Goal: Transaction & Acquisition: Purchase product/service

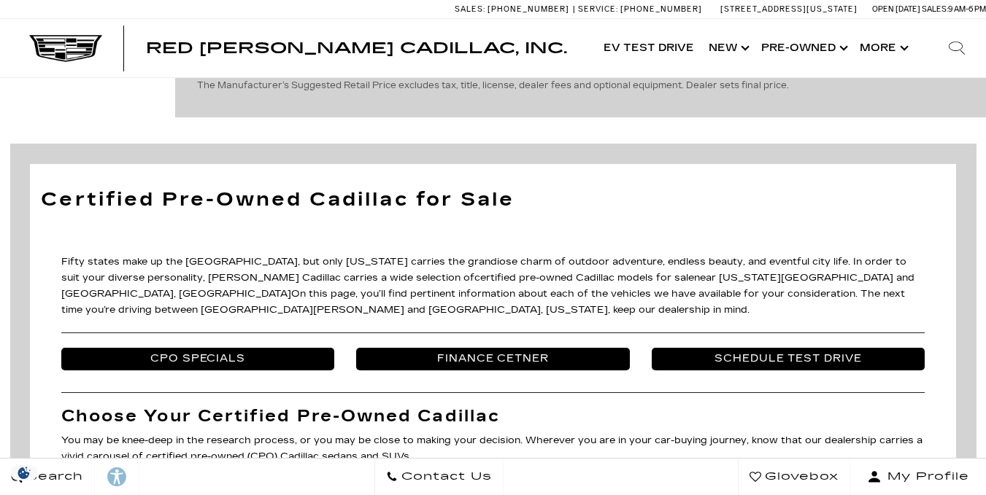
scroll to position [1662, 0]
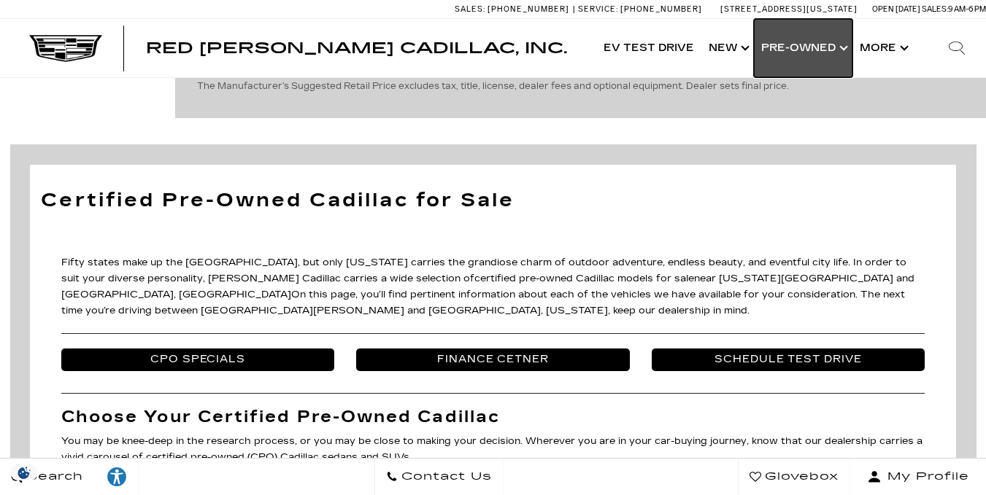
click at [808, 46] on link "Show Pre-Owned" at bounding box center [803, 48] width 99 height 58
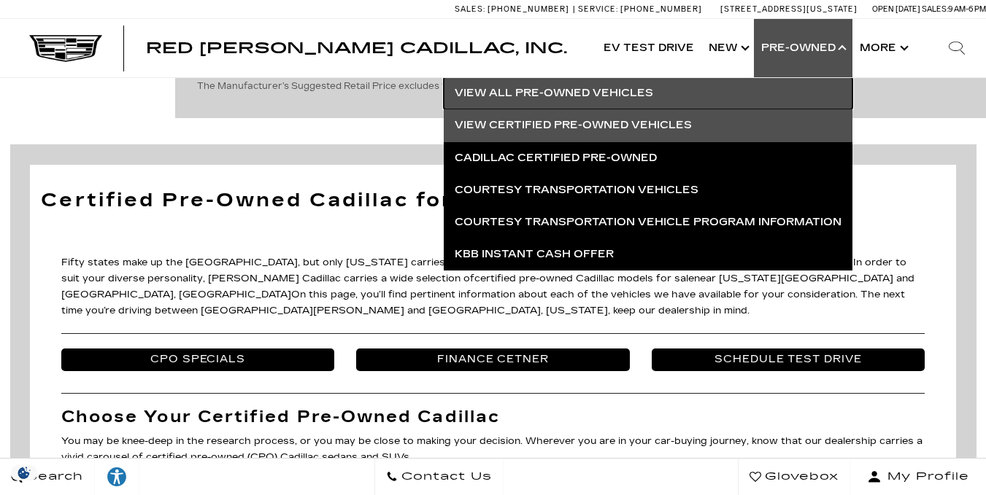
click at [625, 85] on link "View All Pre-Owned Vehicles" at bounding box center [648, 93] width 409 height 32
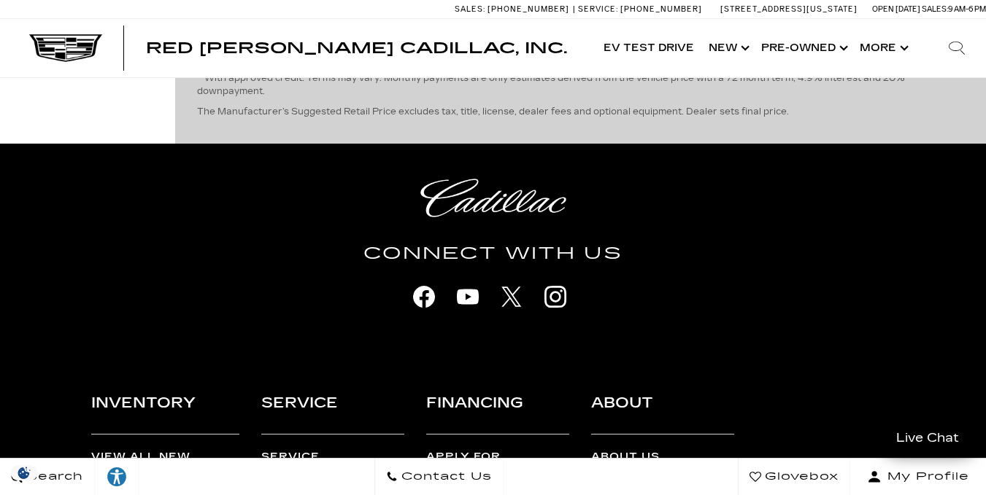
scroll to position [4546, 0]
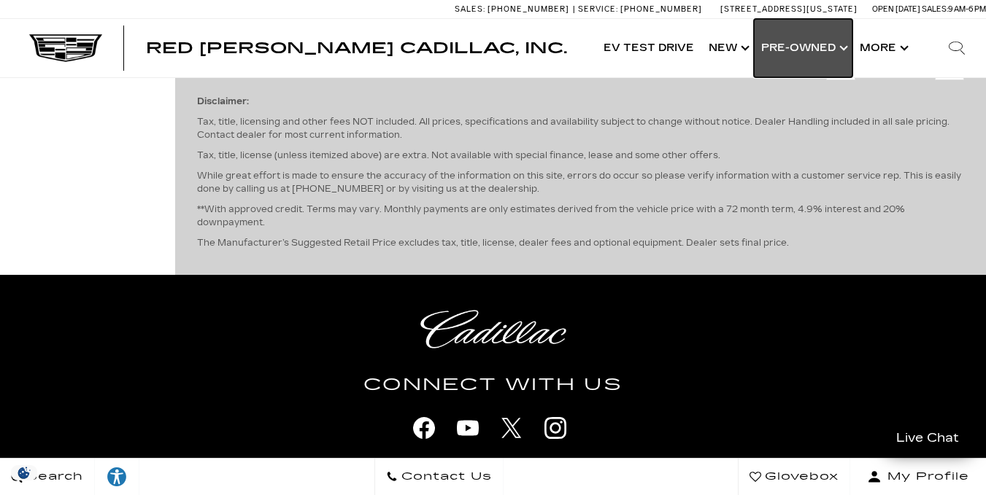
click at [783, 47] on link "Show Pre-Owned" at bounding box center [803, 48] width 99 height 58
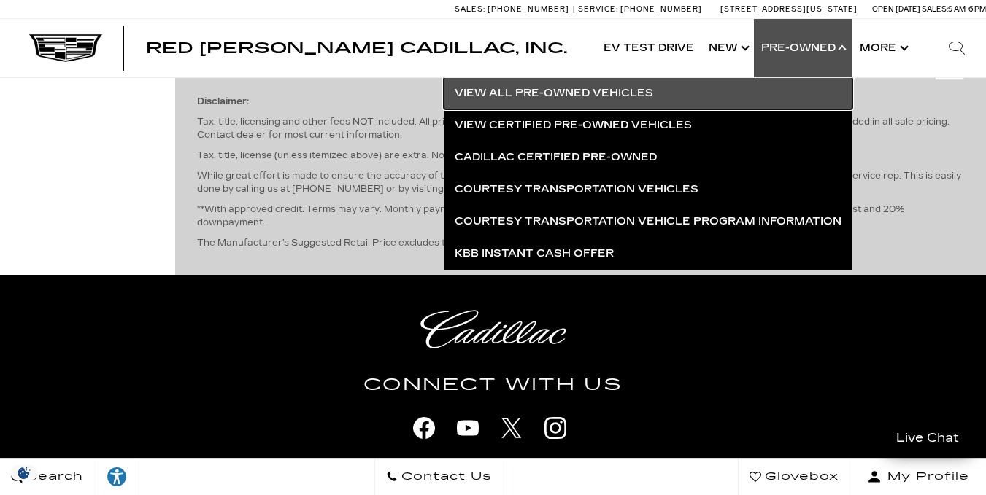
click at [622, 89] on link "View All Pre-Owned Vehicles" at bounding box center [648, 93] width 409 height 32
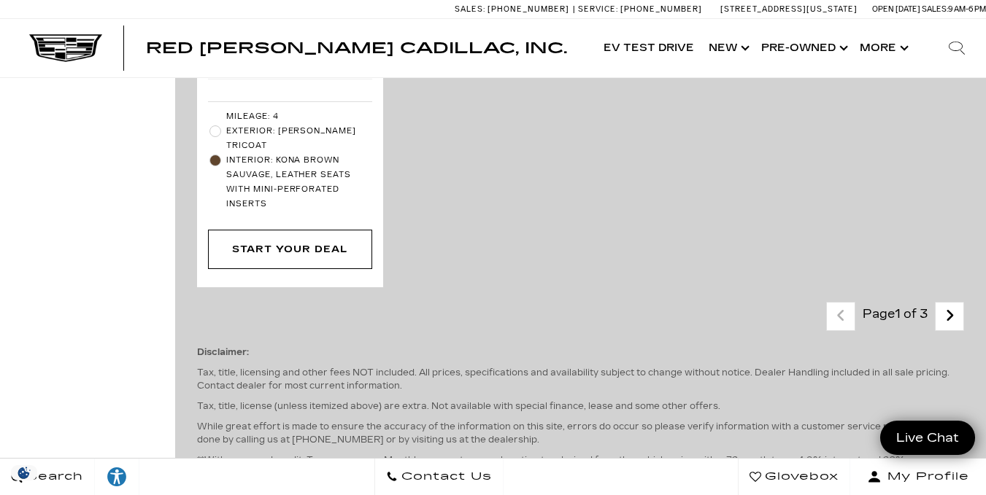
scroll to position [4340, 0]
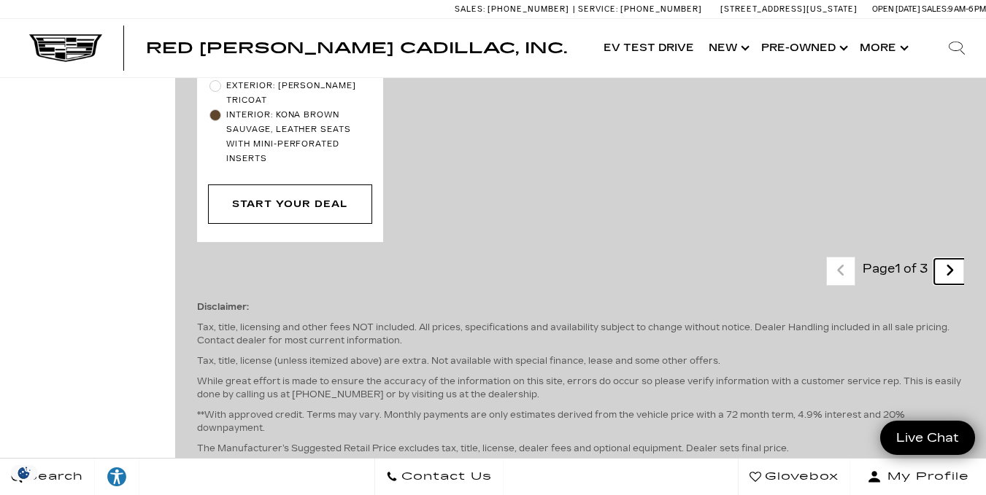
click at [954, 259] on icon "next page" at bounding box center [949, 270] width 9 height 23
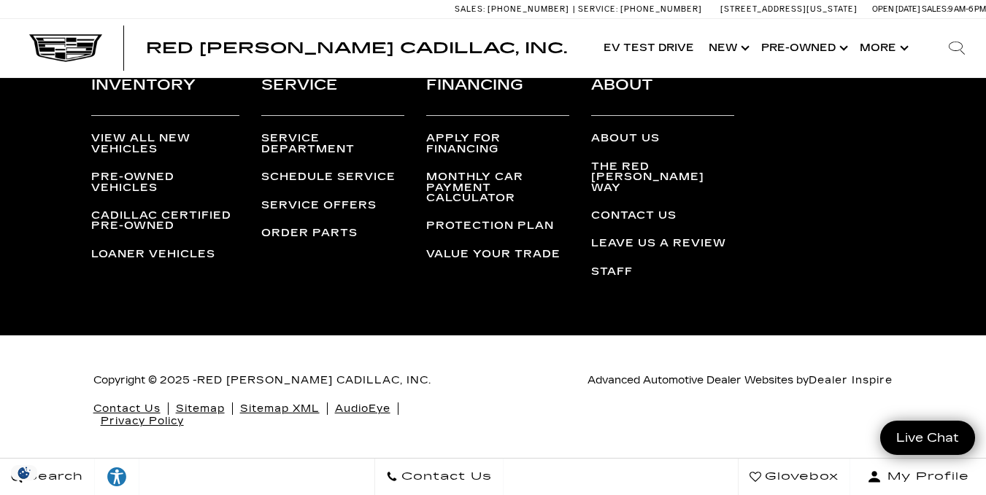
scroll to position [4233, 0]
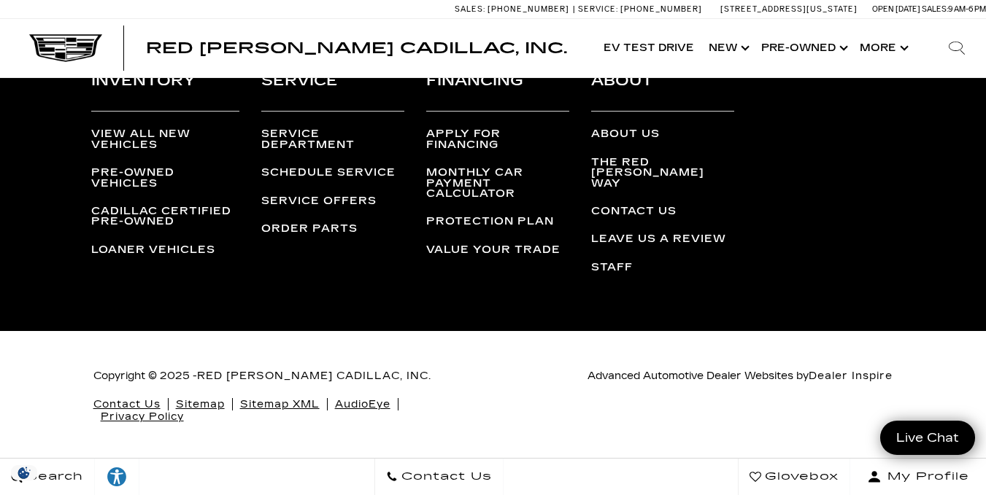
click at [959, 171] on div "Inventory View All New Vehicles Pre-Owned Vehicles Cadillac Certified Pre-Owned…" at bounding box center [493, 180] width 964 height 304
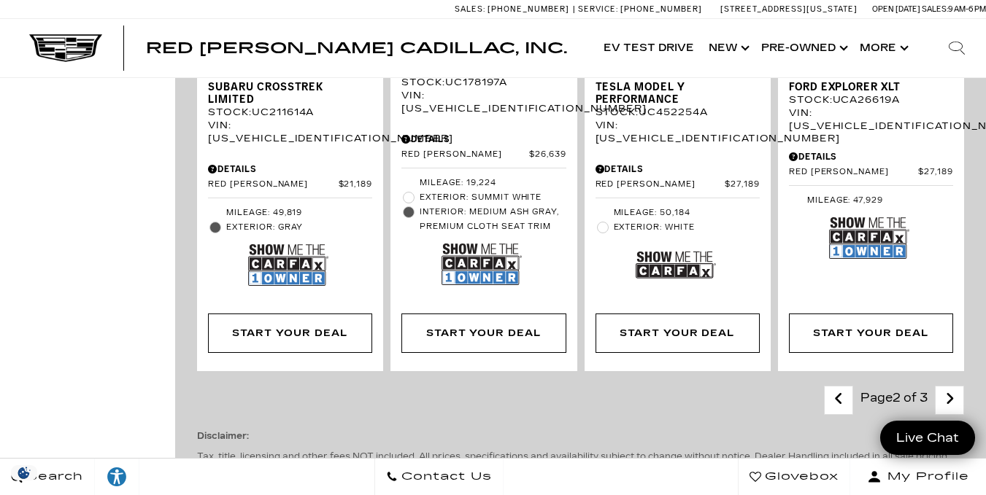
scroll to position [3138, 0]
click at [954, 388] on icon "next page" at bounding box center [949, 399] width 9 height 23
click at [959, 387] on div "Last - Page Page 3 of 3 Next - Page" at bounding box center [894, 401] width 140 height 29
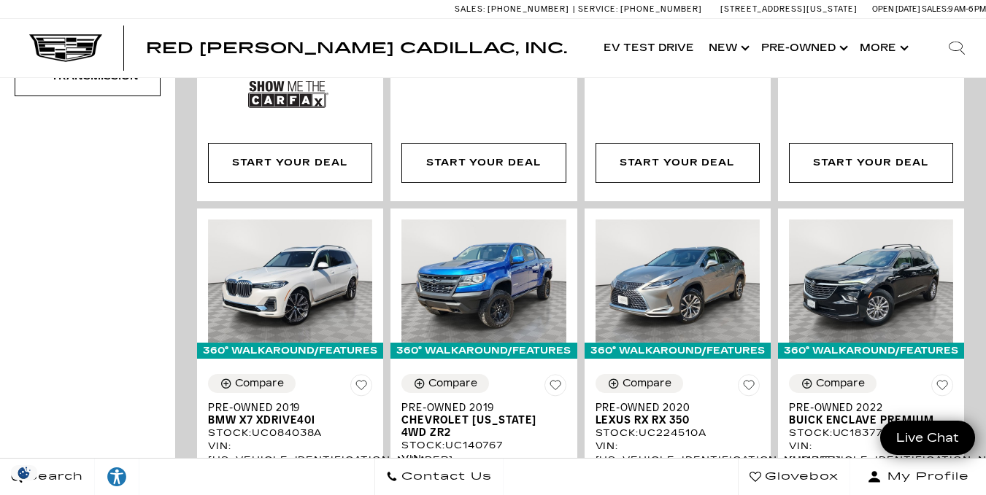
scroll to position [738, 0]
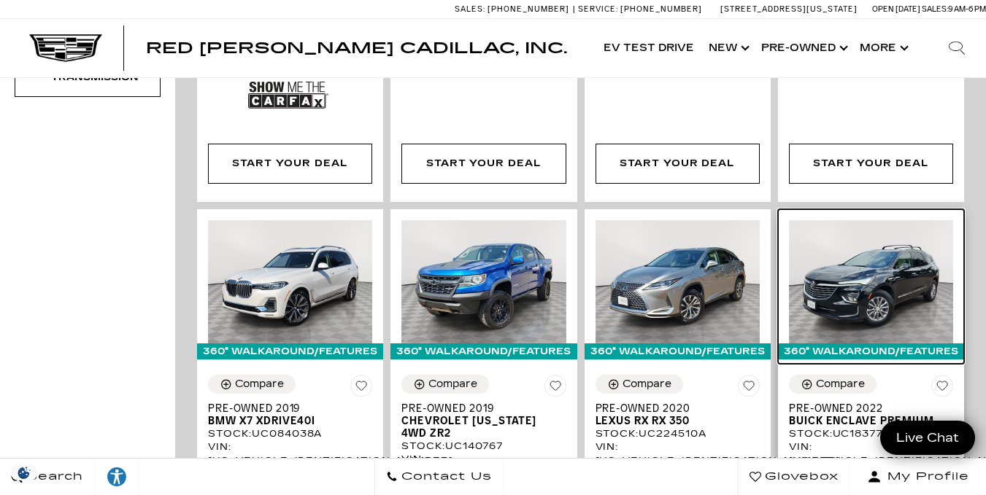
click at [860, 277] on img at bounding box center [871, 281] width 164 height 123
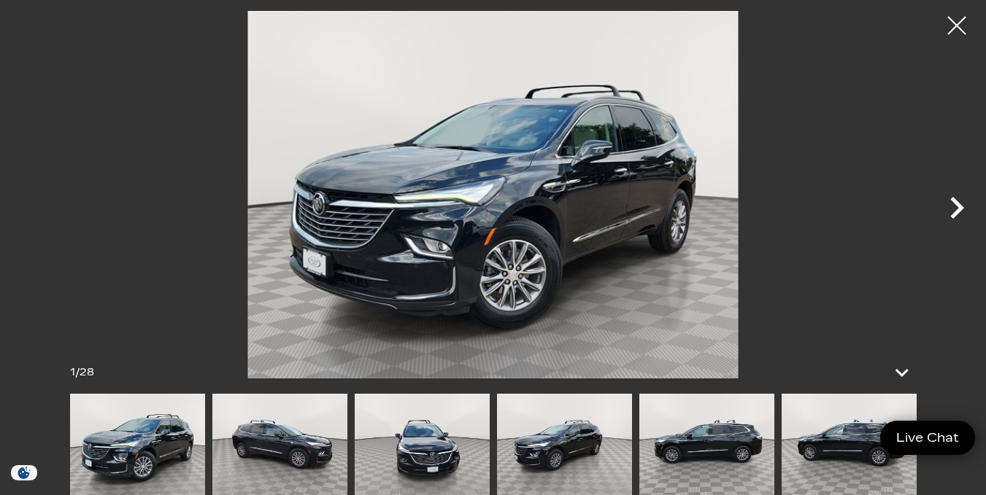
scroll to position [49, 0]
click at [955, 209] on icon "Next" at bounding box center [957, 208] width 44 height 44
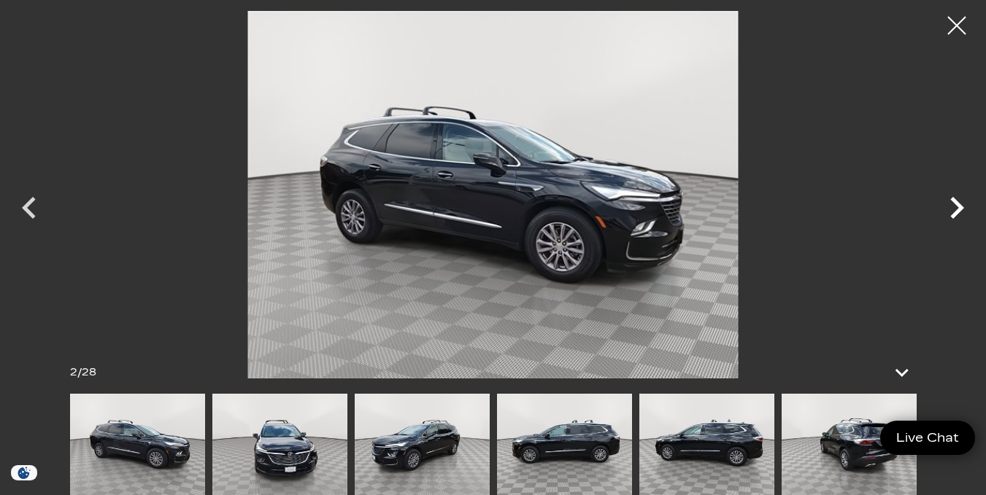
scroll to position [0, 0]
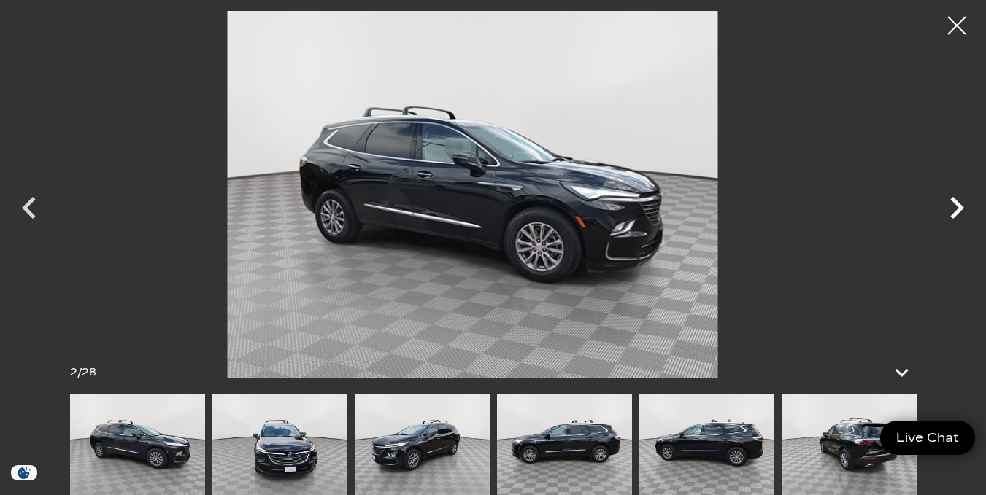
click at [935, 214] on icon "Next" at bounding box center [957, 208] width 44 height 44
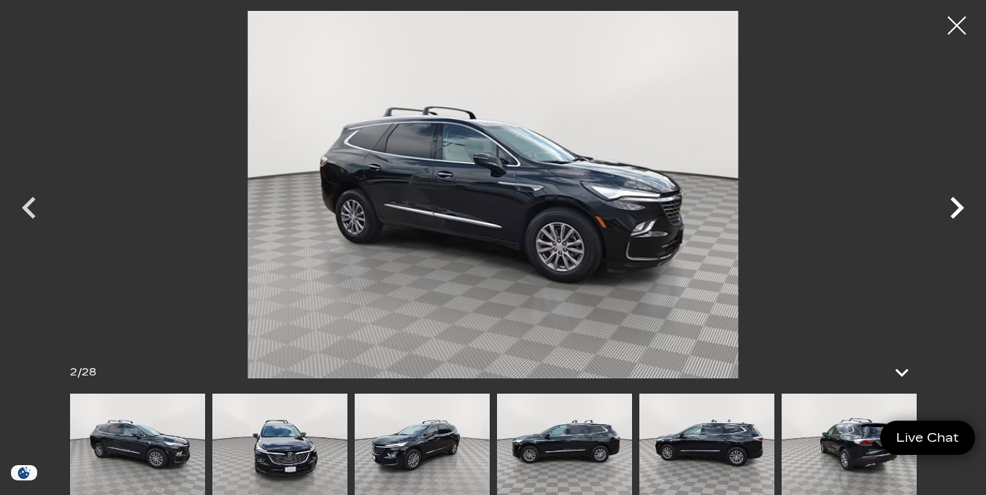
click at [958, 205] on icon "Next" at bounding box center [957, 208] width 14 height 22
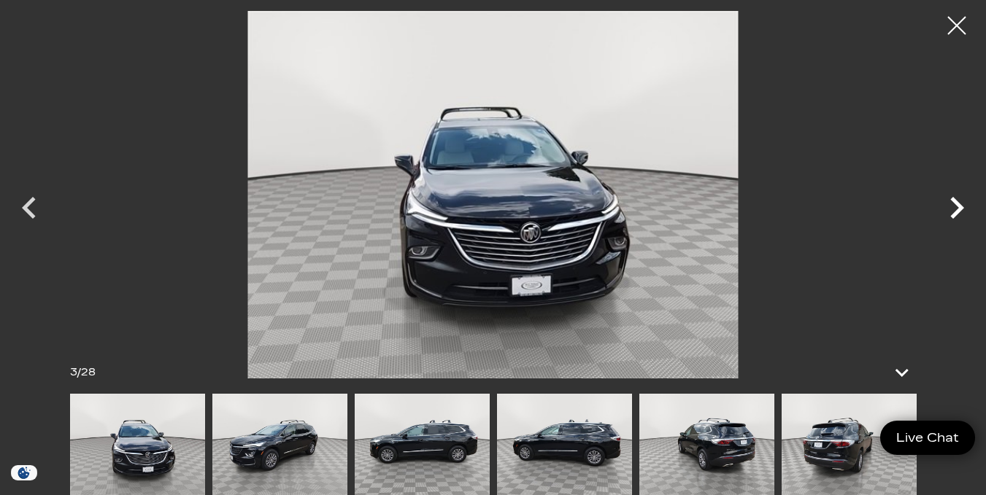
click at [958, 205] on icon "Next" at bounding box center [957, 208] width 14 height 22
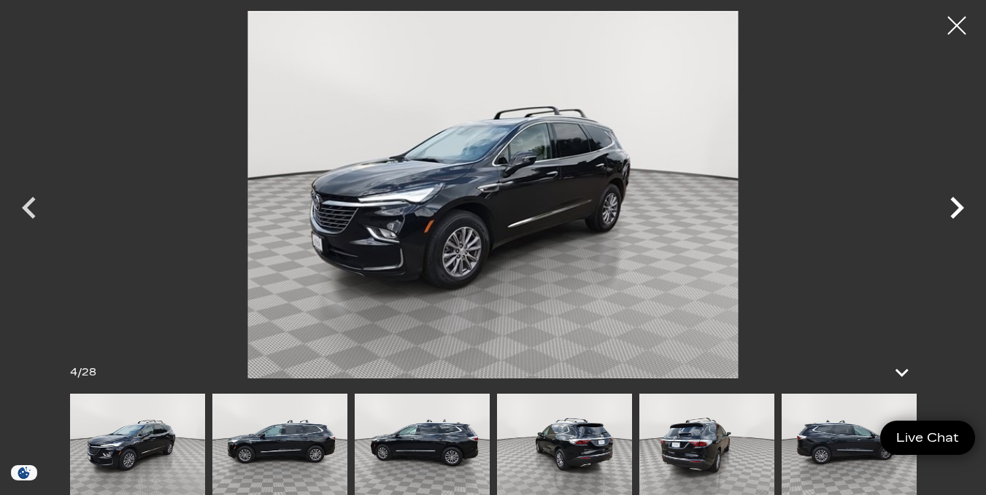
click at [958, 205] on icon "Next" at bounding box center [957, 208] width 14 height 22
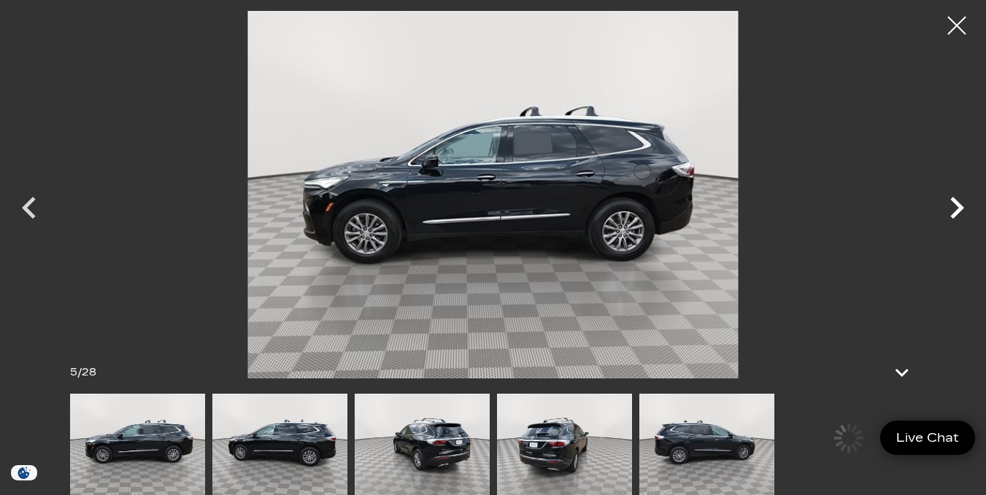
click at [958, 205] on icon "Next" at bounding box center [957, 208] width 14 height 22
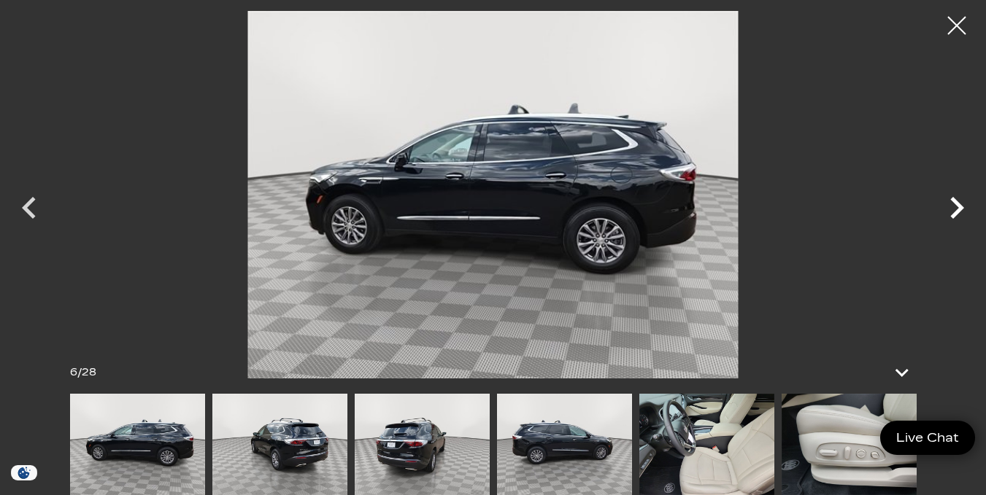
click at [958, 205] on icon "Next" at bounding box center [957, 208] width 14 height 22
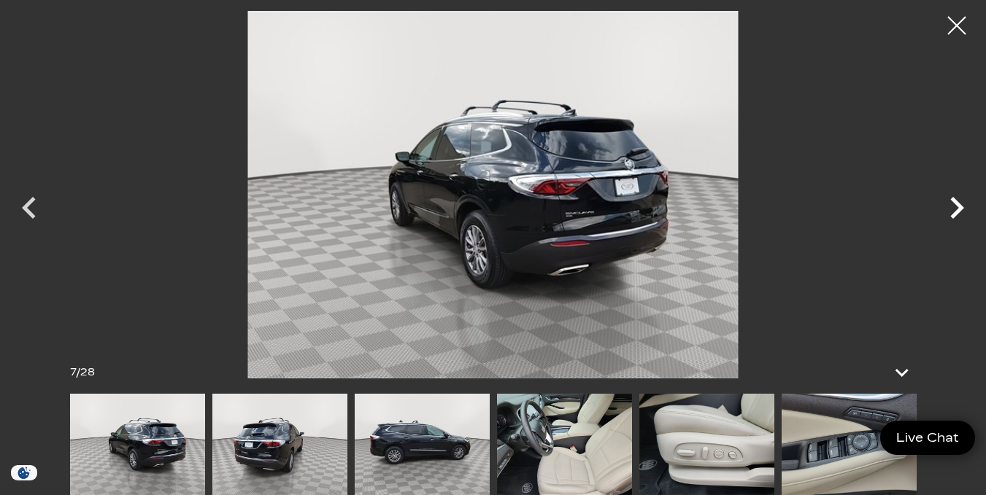
click at [958, 205] on icon "Next" at bounding box center [957, 208] width 14 height 22
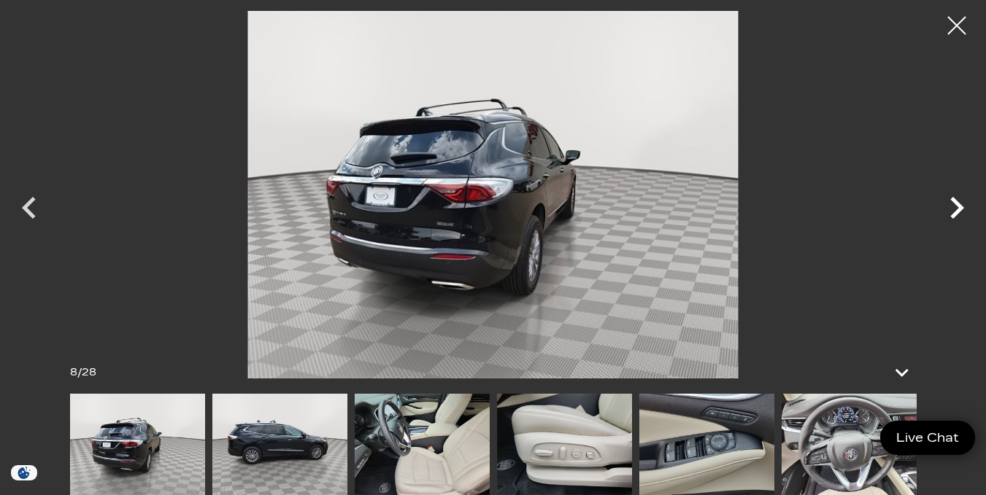
click at [958, 205] on icon "Next" at bounding box center [957, 208] width 14 height 22
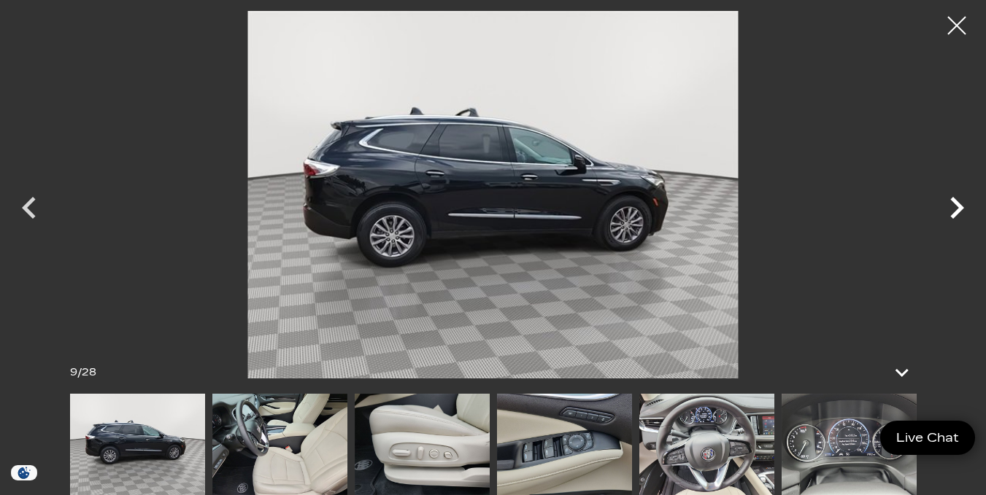
click at [958, 205] on icon "Next" at bounding box center [957, 208] width 14 height 22
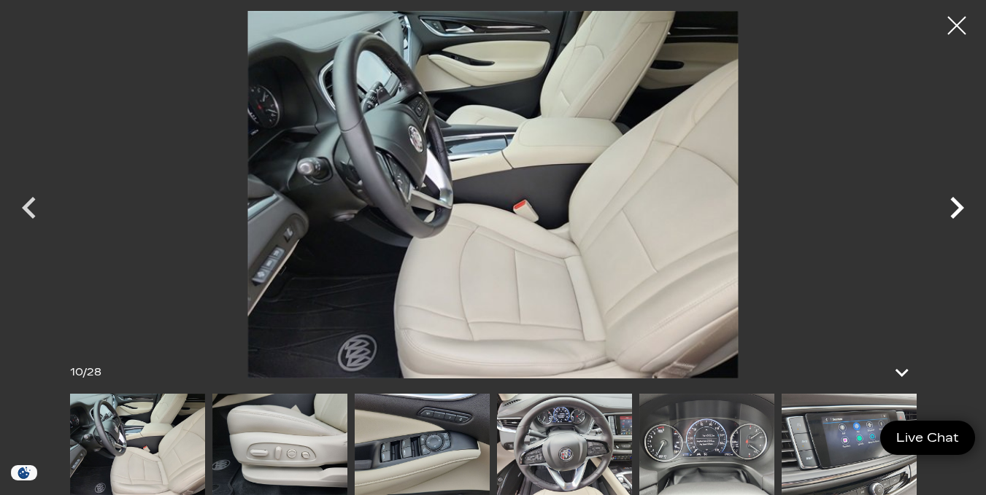
click at [895, 135] on img at bounding box center [493, 195] width 840 height 368
click at [955, 205] on icon "Next" at bounding box center [957, 208] width 44 height 44
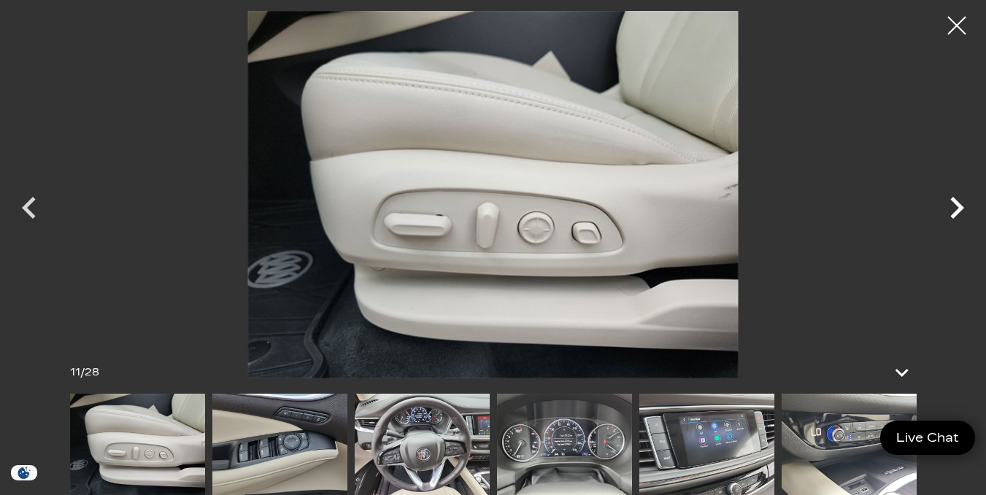
click at [957, 207] on icon "Next" at bounding box center [957, 208] width 44 height 44
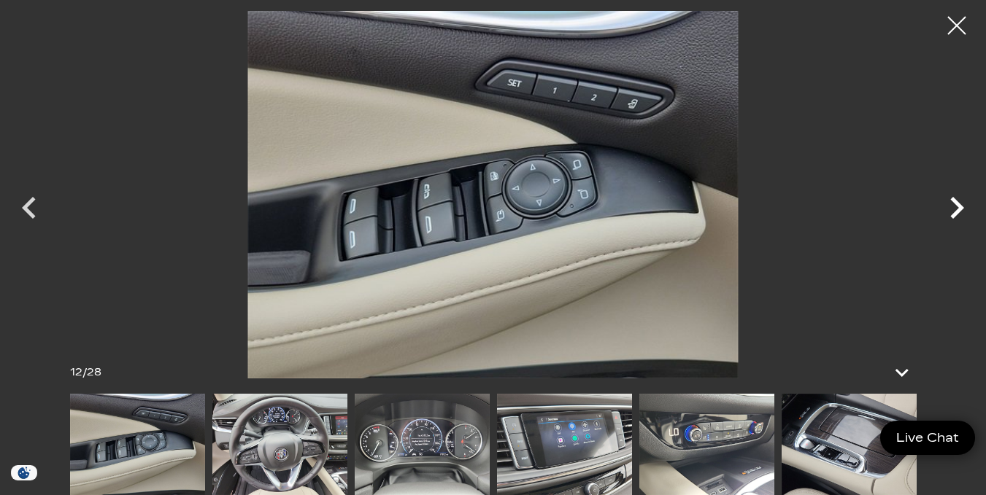
click at [957, 207] on icon "Next" at bounding box center [957, 208] width 44 height 44
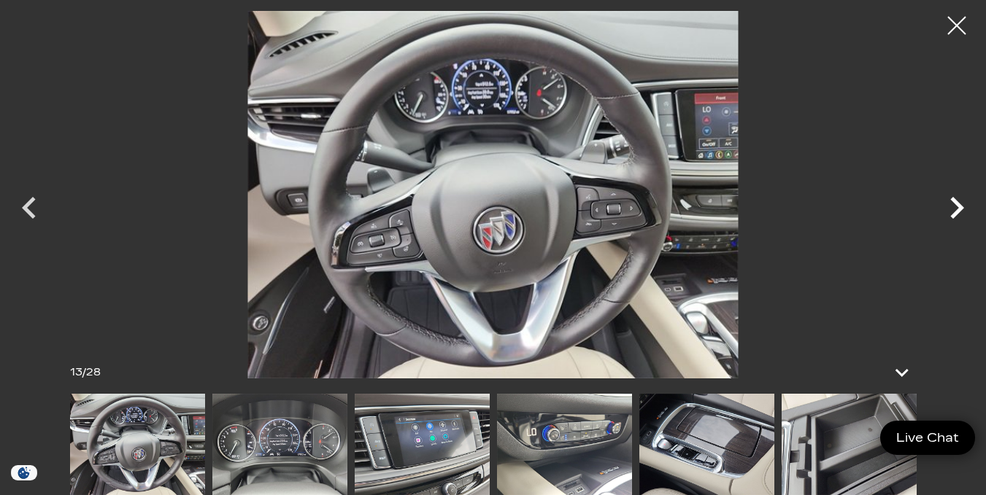
click at [957, 207] on icon "Next" at bounding box center [957, 208] width 44 height 44
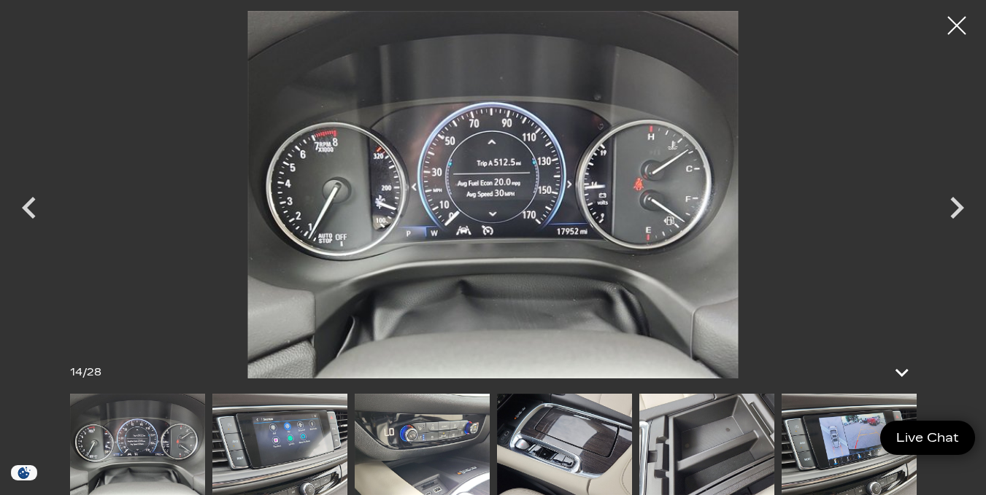
drag, startPoint x: 957, startPoint y: 207, endPoint x: 843, endPoint y: 99, distance: 156.4
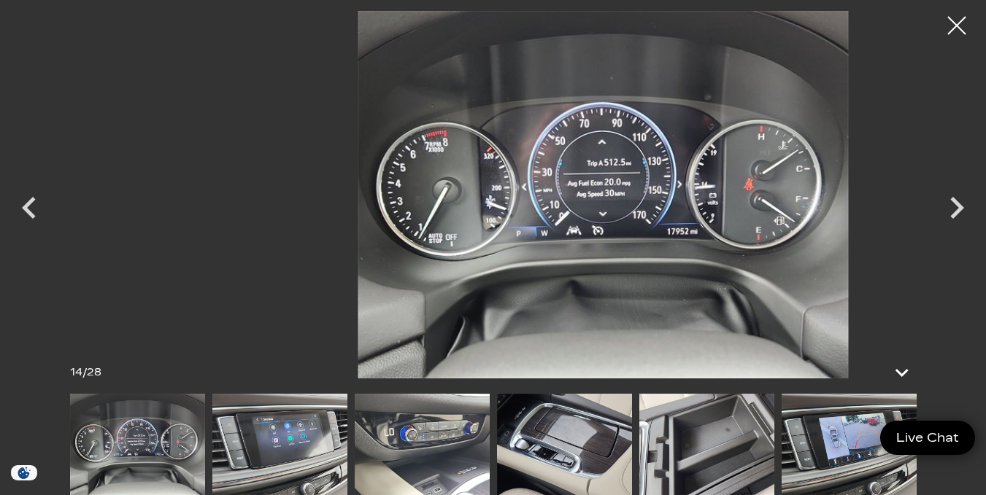
click at [954, 201] on div at bounding box center [493, 195] width 986 height 368
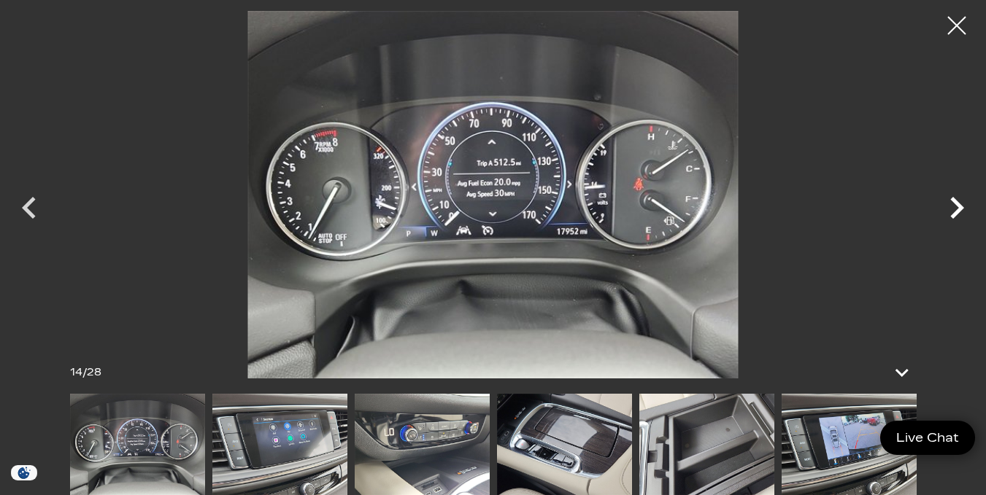
click at [954, 201] on icon "Next" at bounding box center [957, 208] width 14 height 22
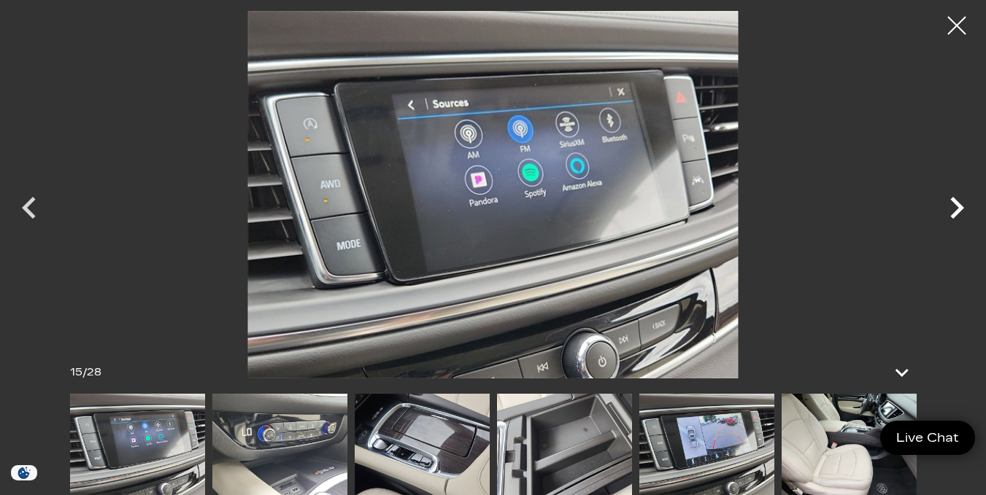
click at [954, 201] on icon "Next" at bounding box center [957, 208] width 14 height 22
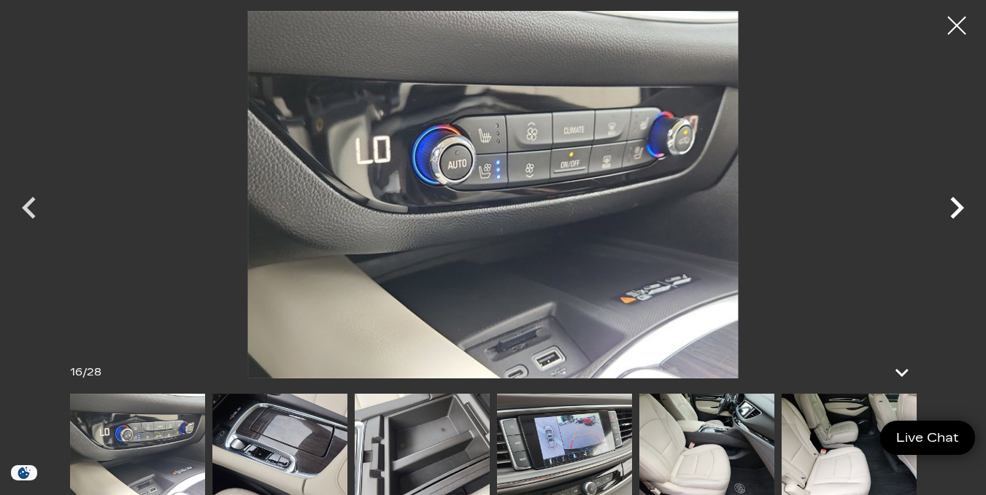
click at [954, 201] on icon "Next" at bounding box center [957, 208] width 14 height 22
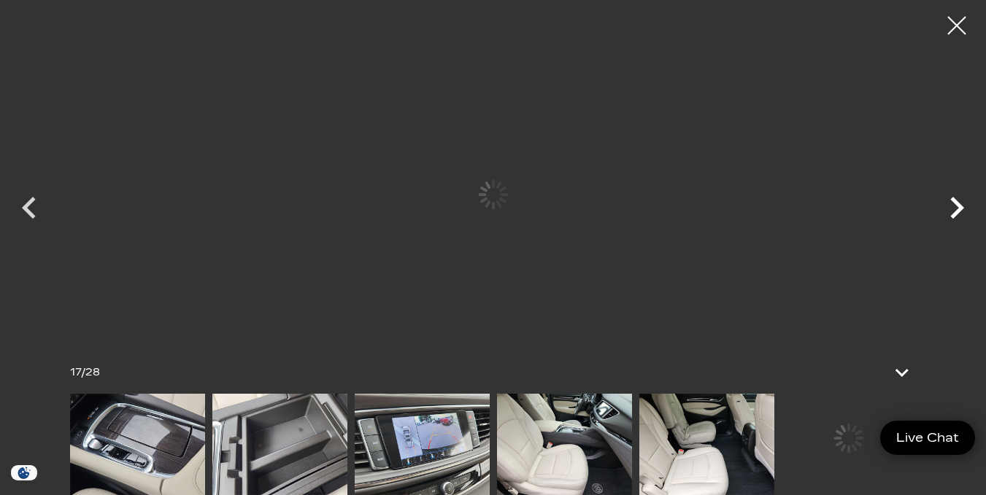
click at [954, 201] on icon "Next" at bounding box center [957, 208] width 14 height 22
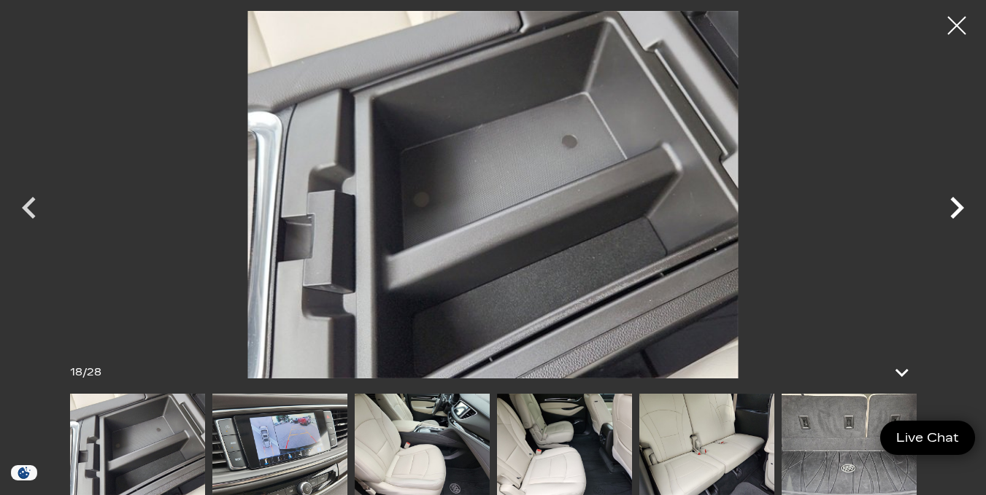
click at [954, 201] on icon "Next" at bounding box center [957, 208] width 14 height 22
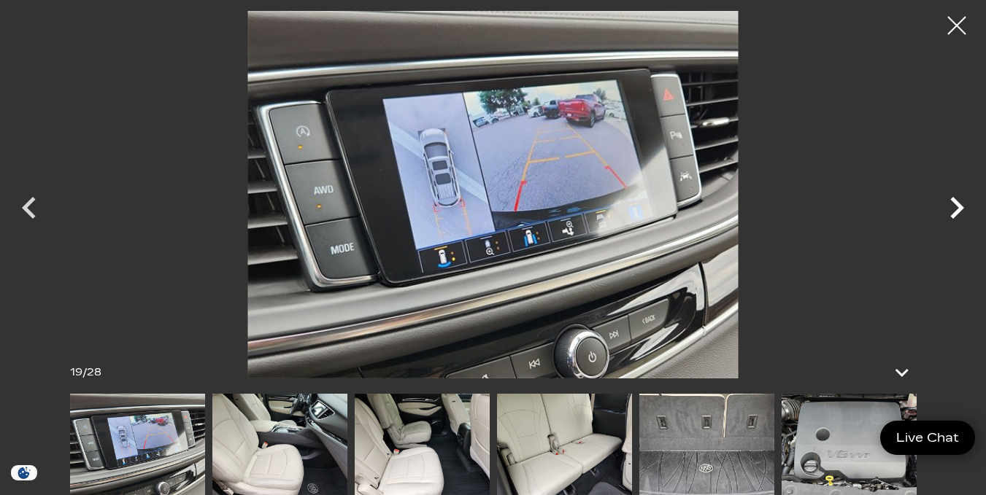
click at [954, 201] on icon "Next" at bounding box center [957, 208] width 14 height 22
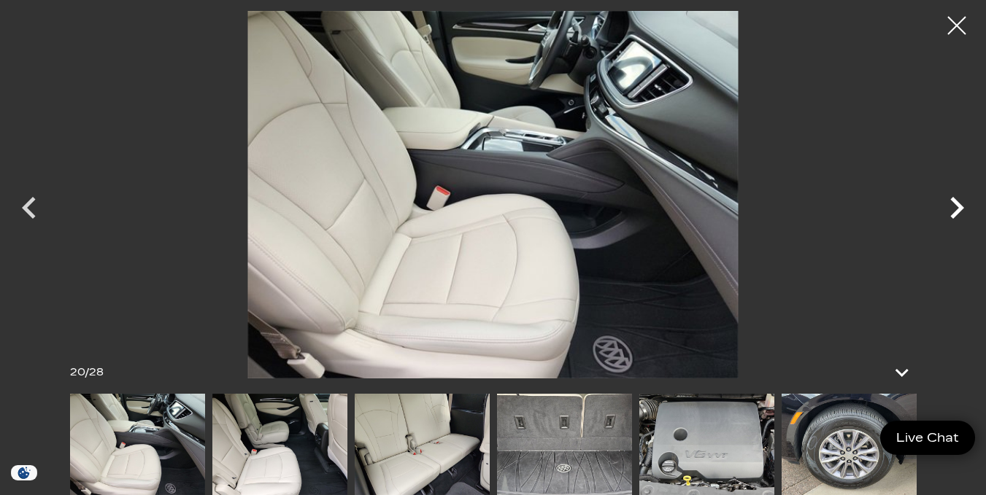
click at [954, 201] on icon "Next" at bounding box center [957, 208] width 14 height 22
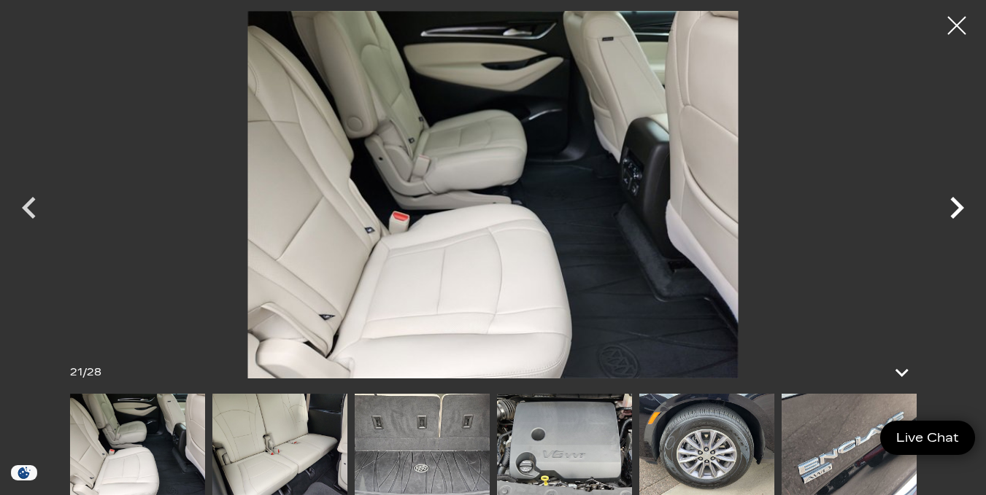
click at [954, 201] on icon "Next" at bounding box center [957, 208] width 14 height 22
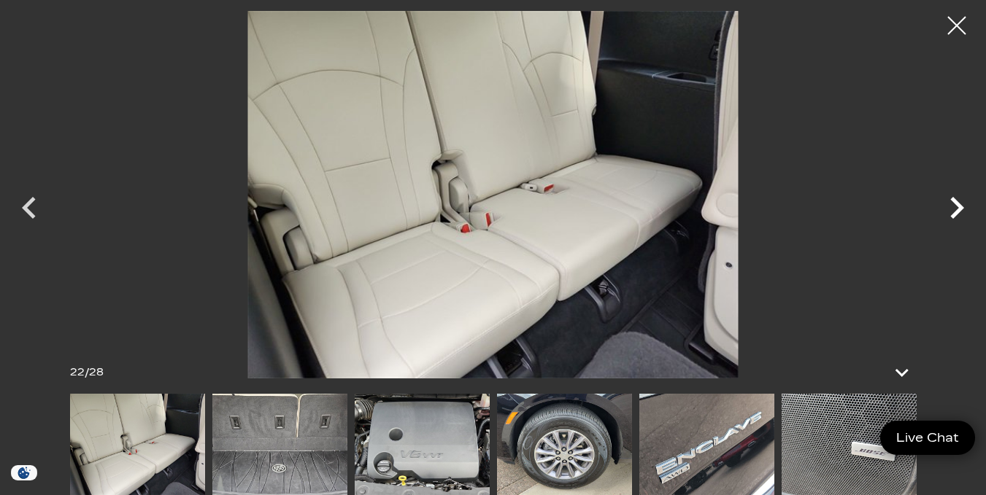
click at [954, 201] on icon "Next" at bounding box center [957, 208] width 14 height 22
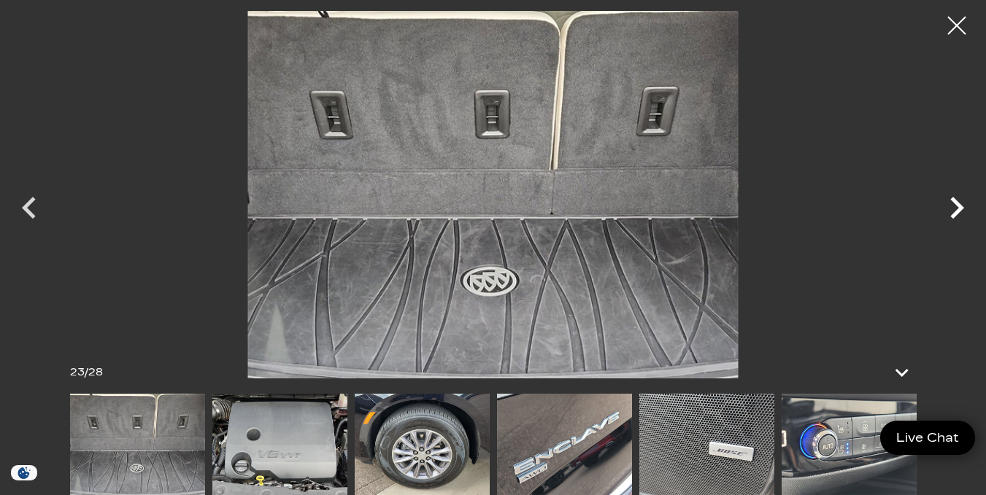
click at [956, 202] on icon "Next" at bounding box center [957, 208] width 14 height 22
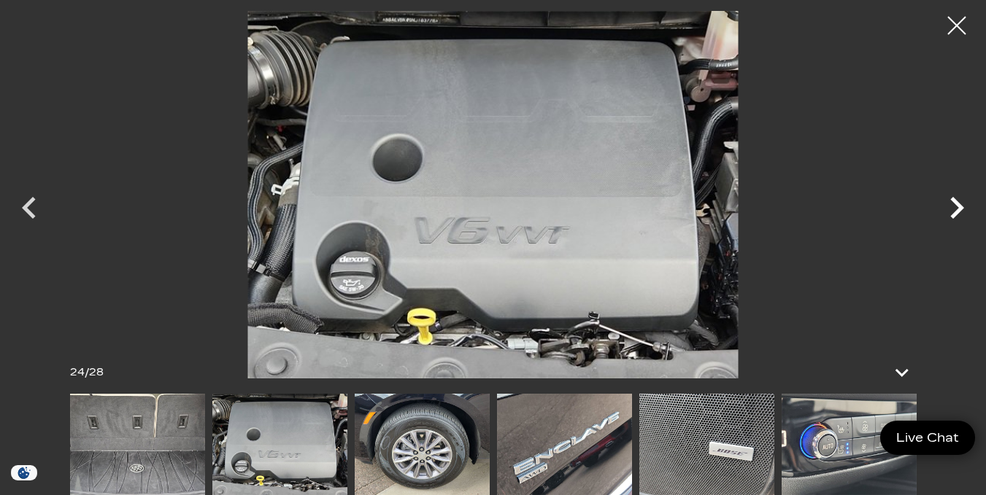
click at [961, 201] on icon "Next" at bounding box center [957, 208] width 44 height 44
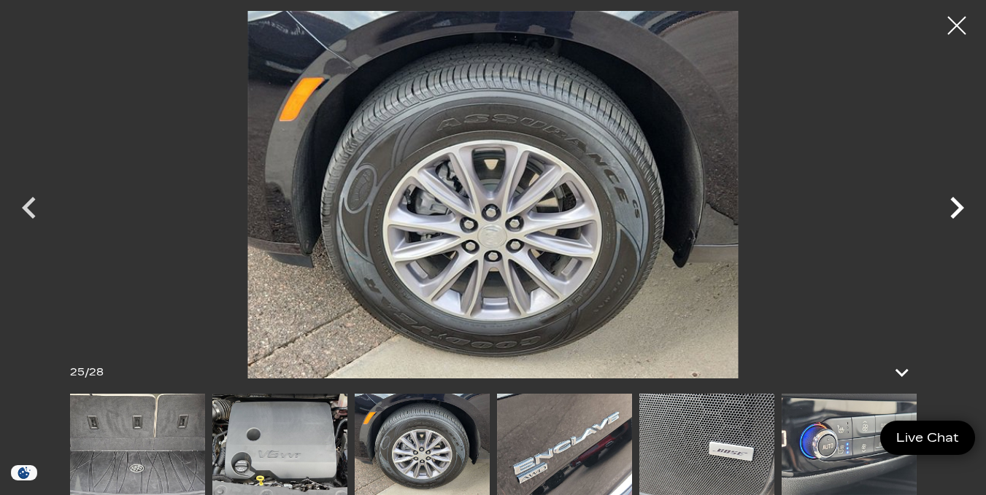
click at [961, 201] on icon "Next" at bounding box center [957, 208] width 44 height 44
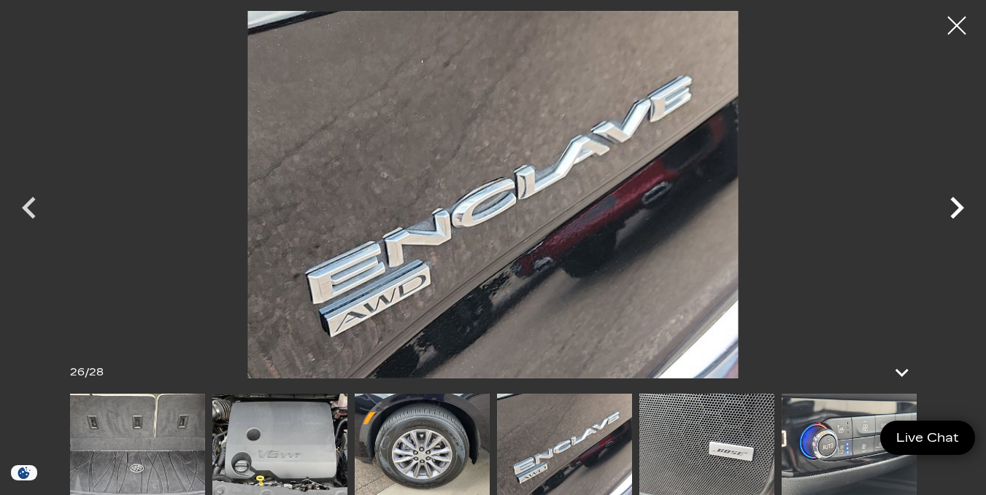
click at [961, 201] on icon "Next" at bounding box center [957, 208] width 44 height 44
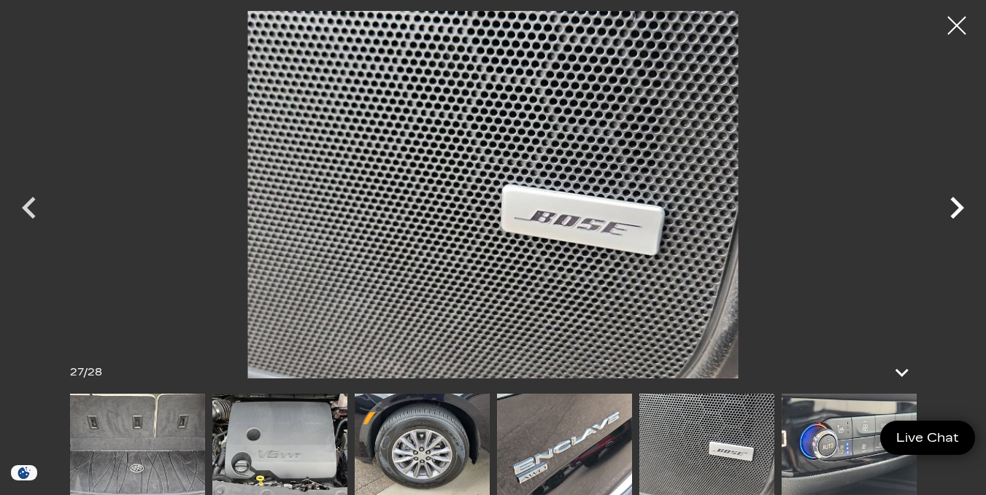
click at [961, 201] on icon "Next" at bounding box center [957, 208] width 44 height 44
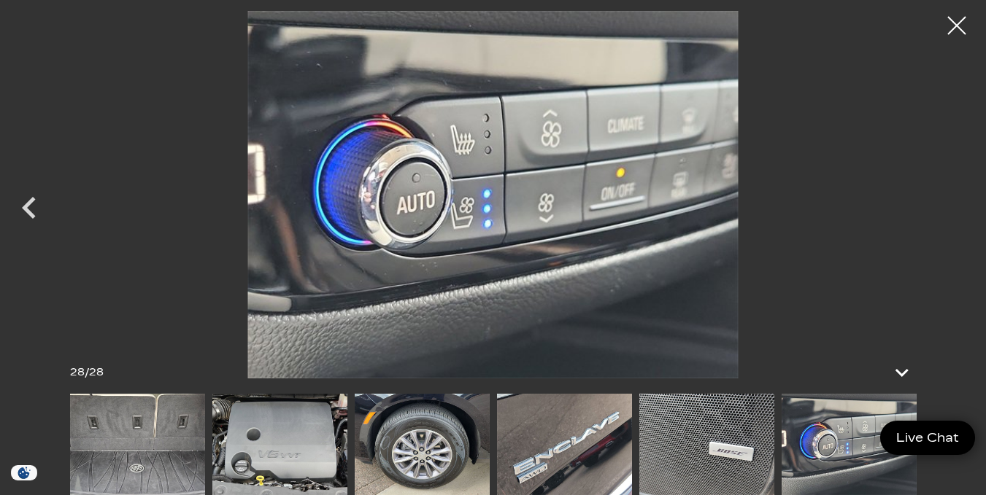
click at [961, 201] on div at bounding box center [493, 195] width 986 height 368
click at [957, 20] on div at bounding box center [957, 26] width 39 height 39
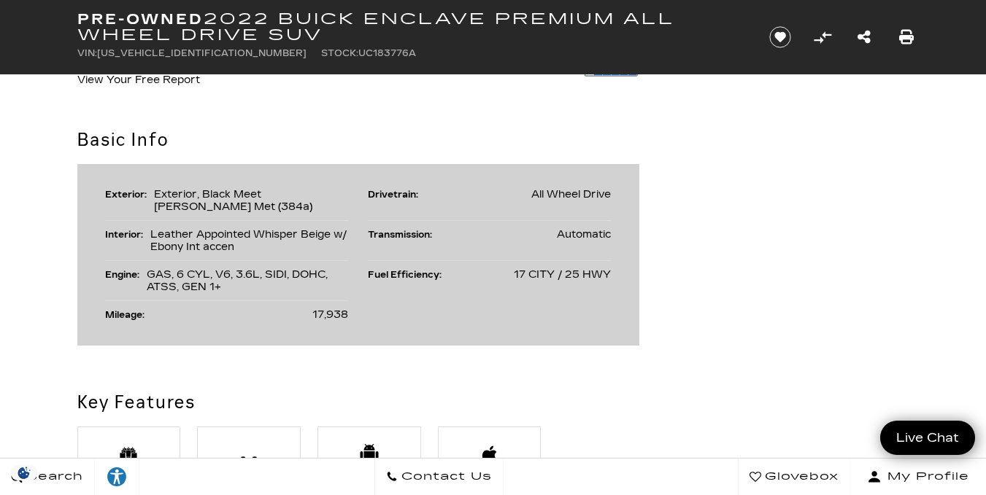
scroll to position [838, 0]
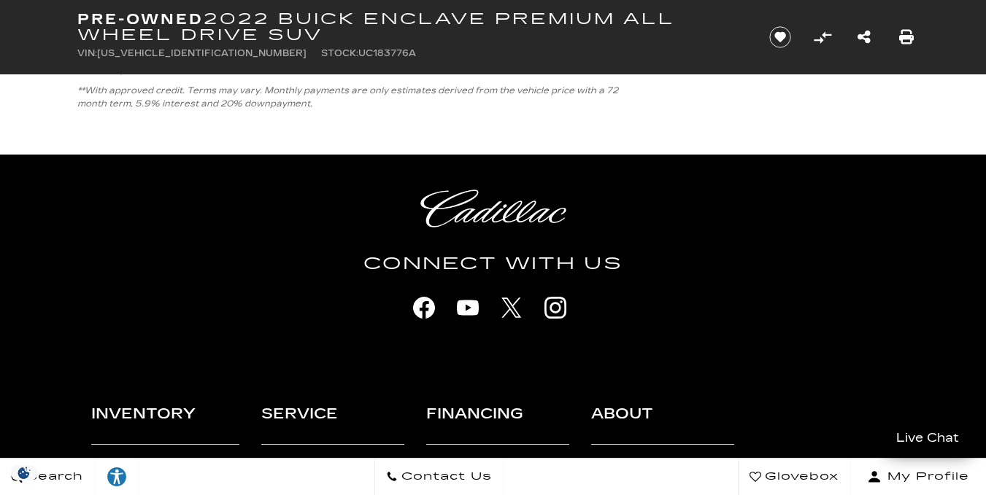
scroll to position [4651, 0]
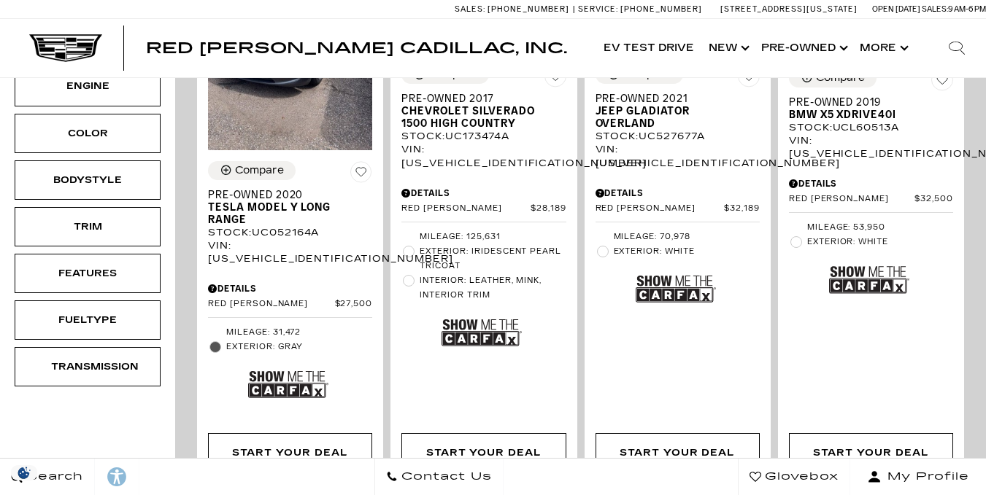
scroll to position [270, 0]
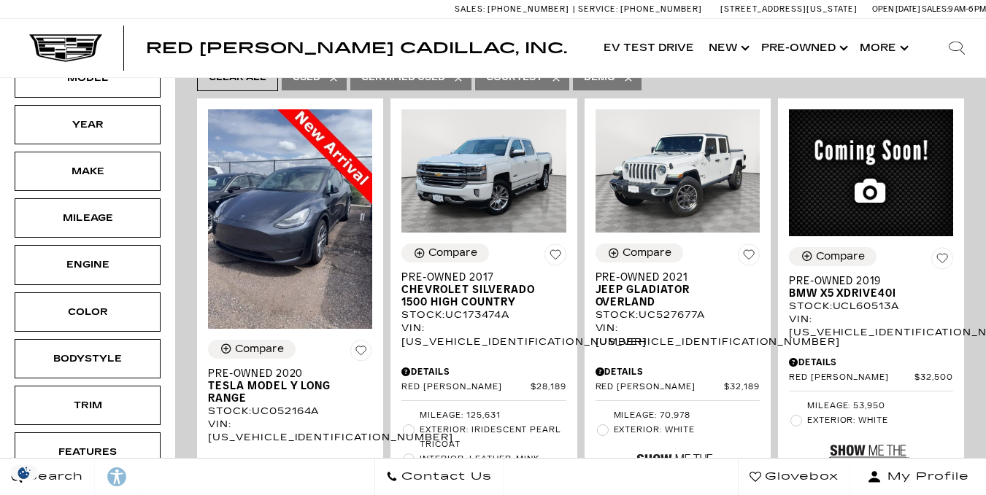
click at [352, 414] on div "Stock : UC052164A" at bounding box center [290, 411] width 164 height 13
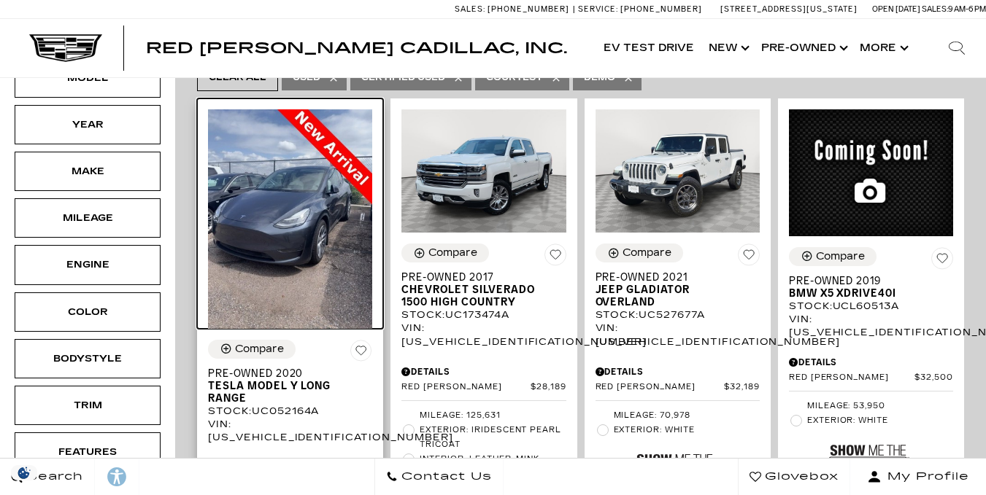
click at [290, 288] on img at bounding box center [290, 218] width 164 height 219
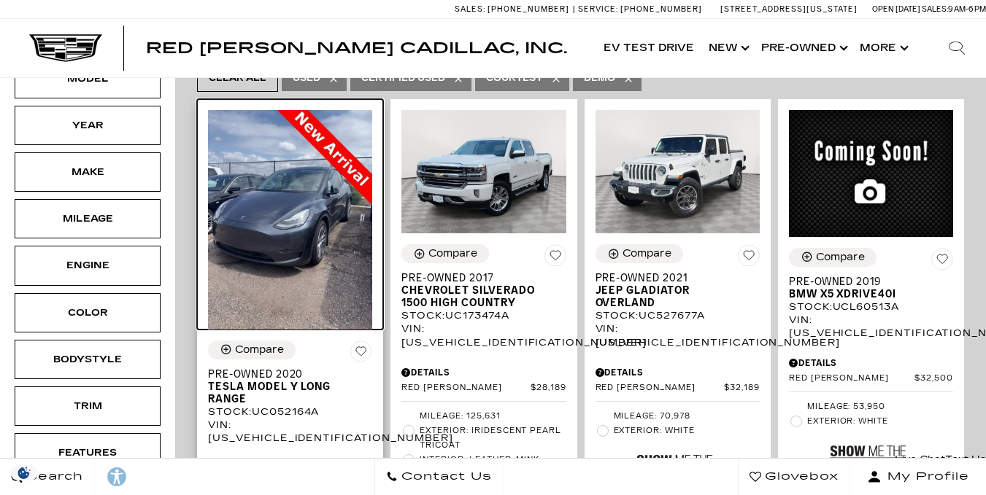
scroll to position [0, 0]
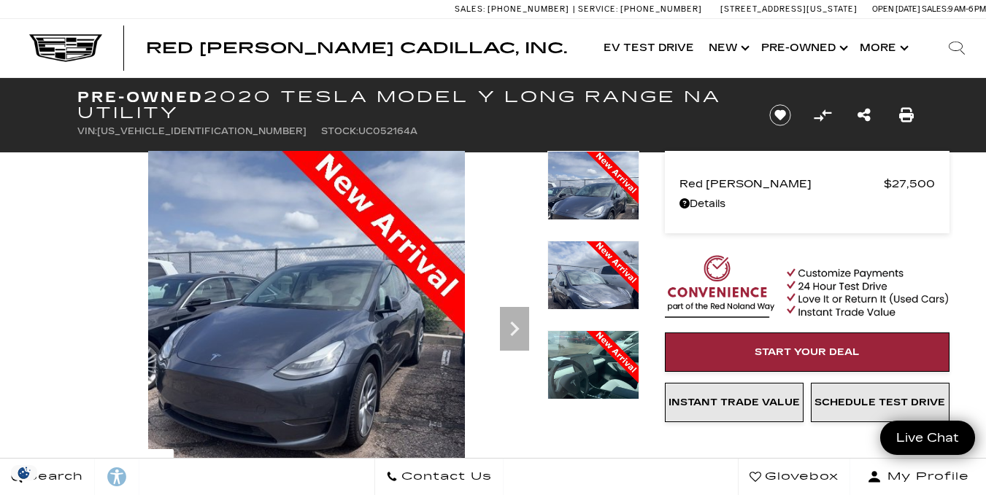
click at [210, 285] on img at bounding box center [306, 362] width 459 height 422
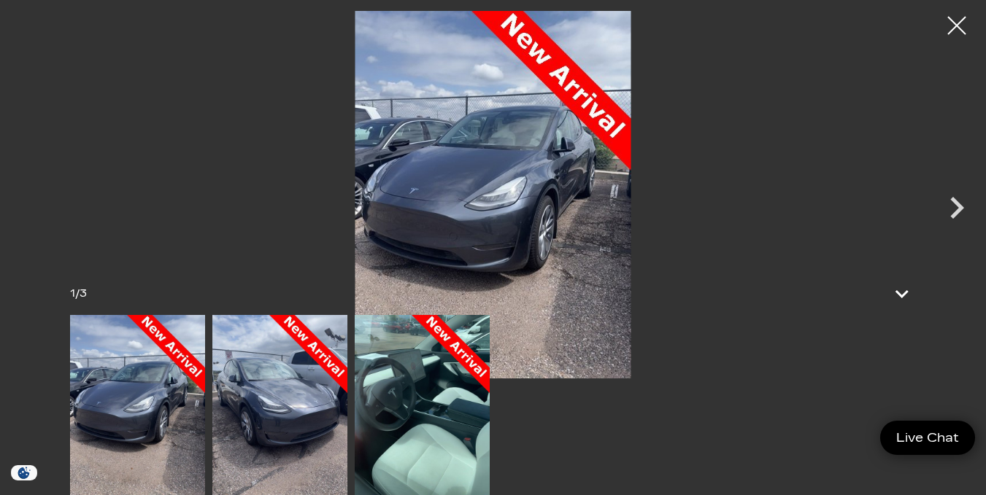
scroll to position [154, 0]
click at [956, 206] on icon "Next" at bounding box center [957, 208] width 44 height 44
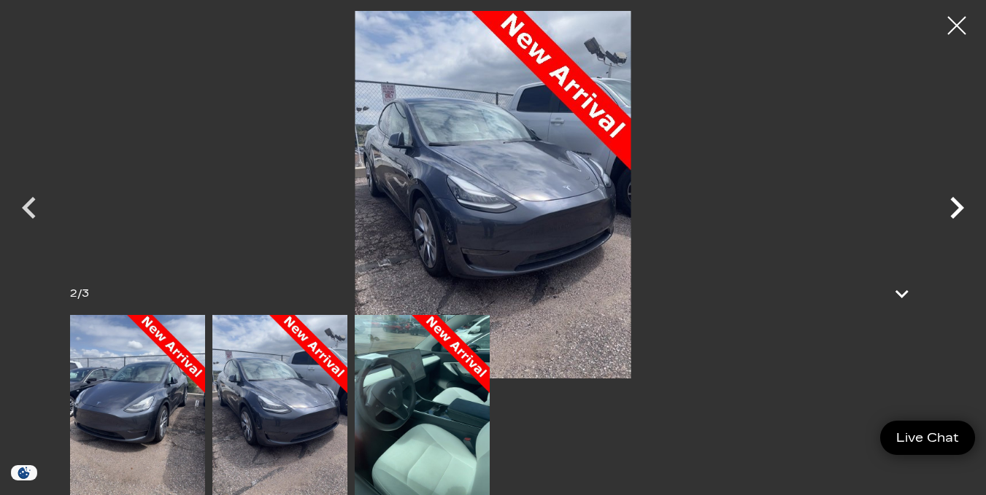
click at [956, 206] on icon "Next" at bounding box center [957, 208] width 44 height 44
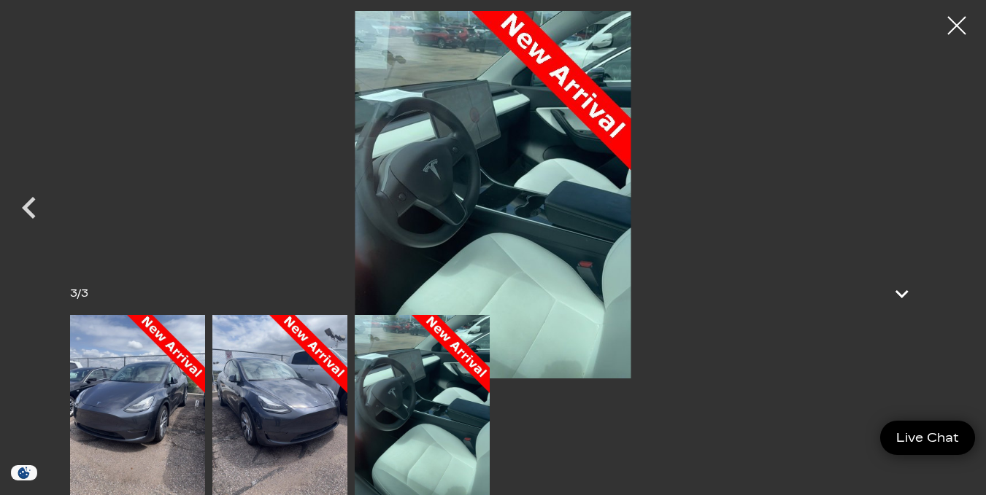
click at [956, 206] on div at bounding box center [493, 195] width 986 height 368
click at [333, 264] on img at bounding box center [493, 195] width 840 height 368
